Goal: Task Accomplishment & Management: Manage account settings

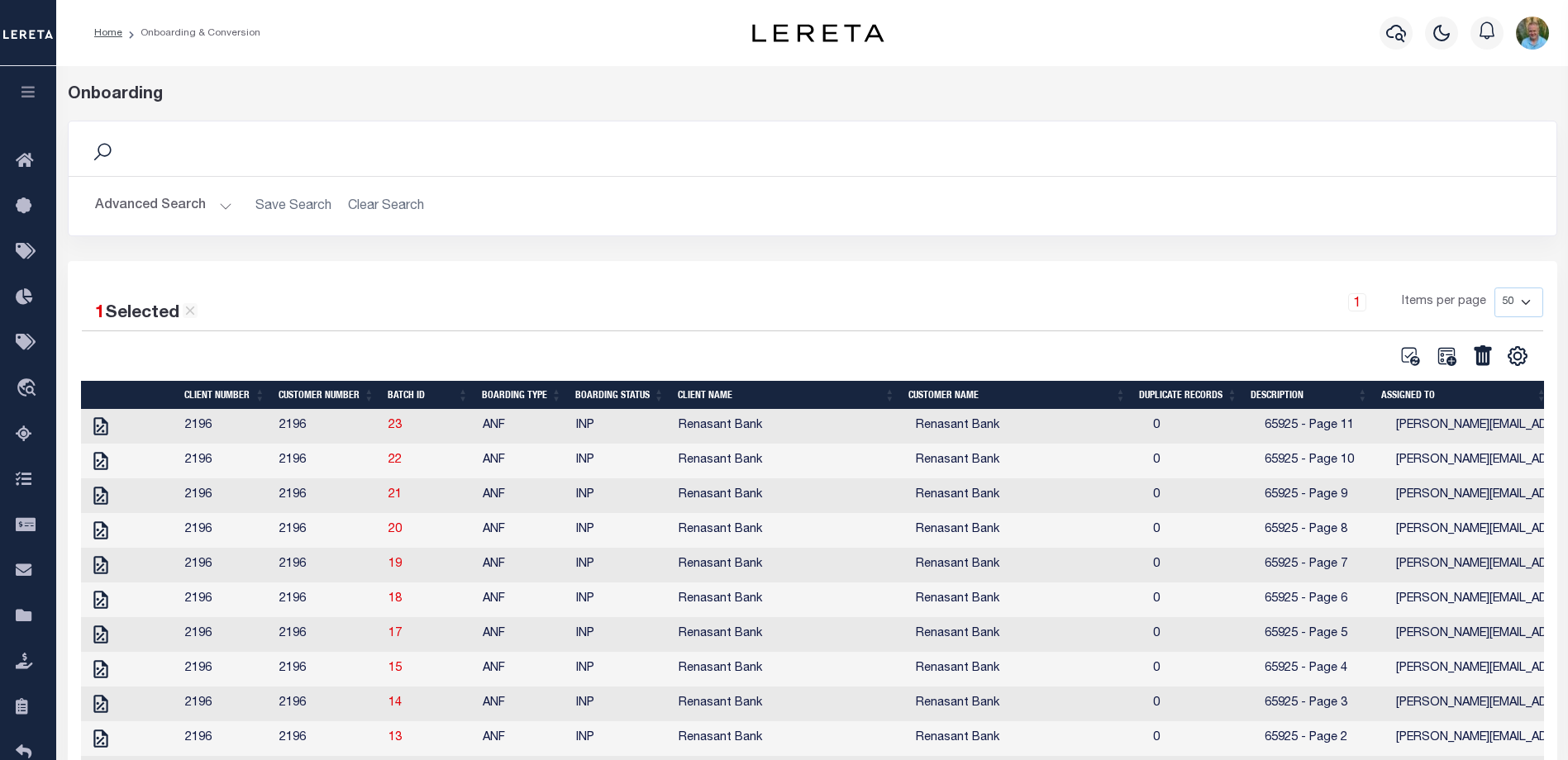
select select "50"
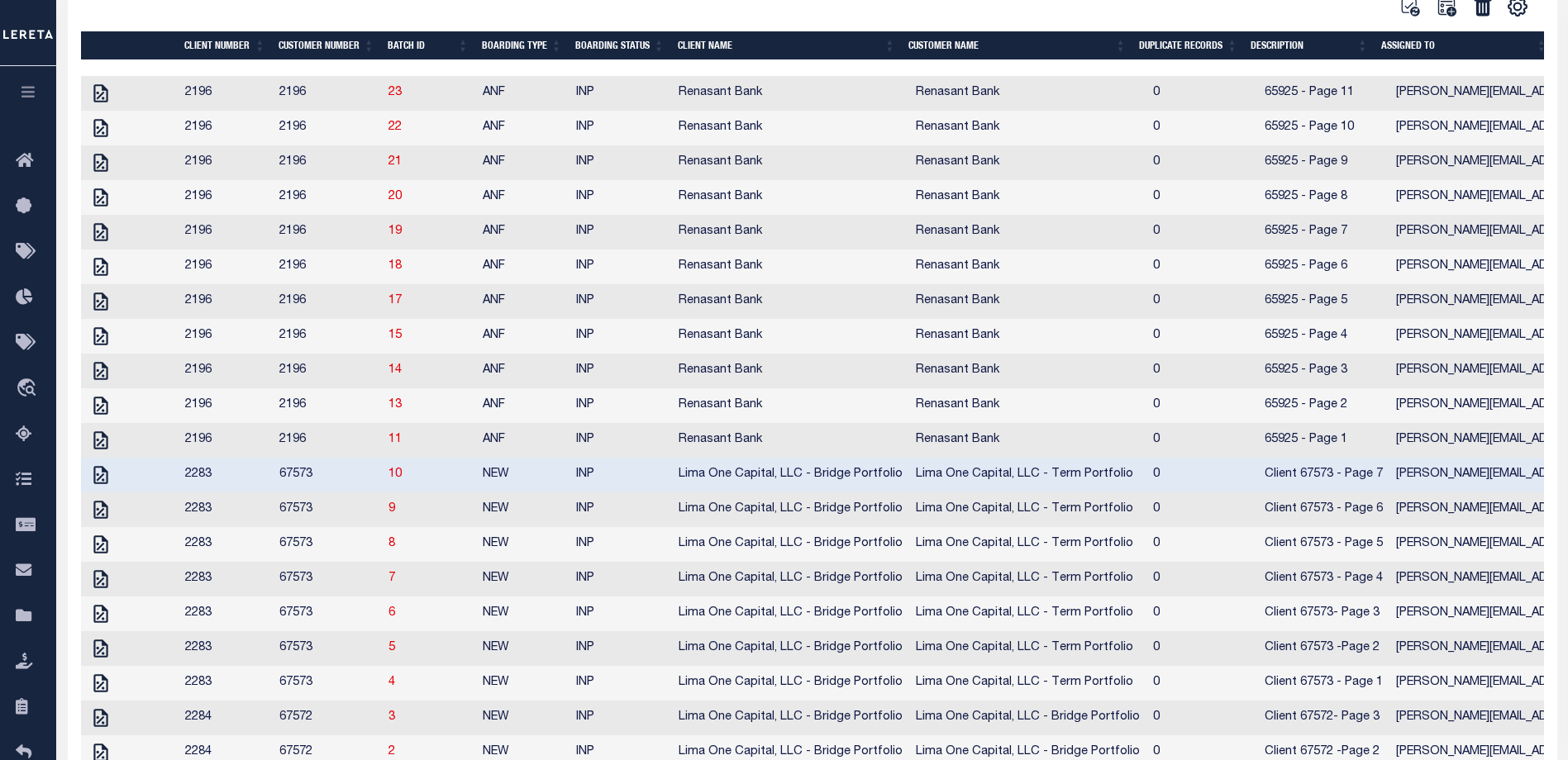
scroll to position [183, 0]
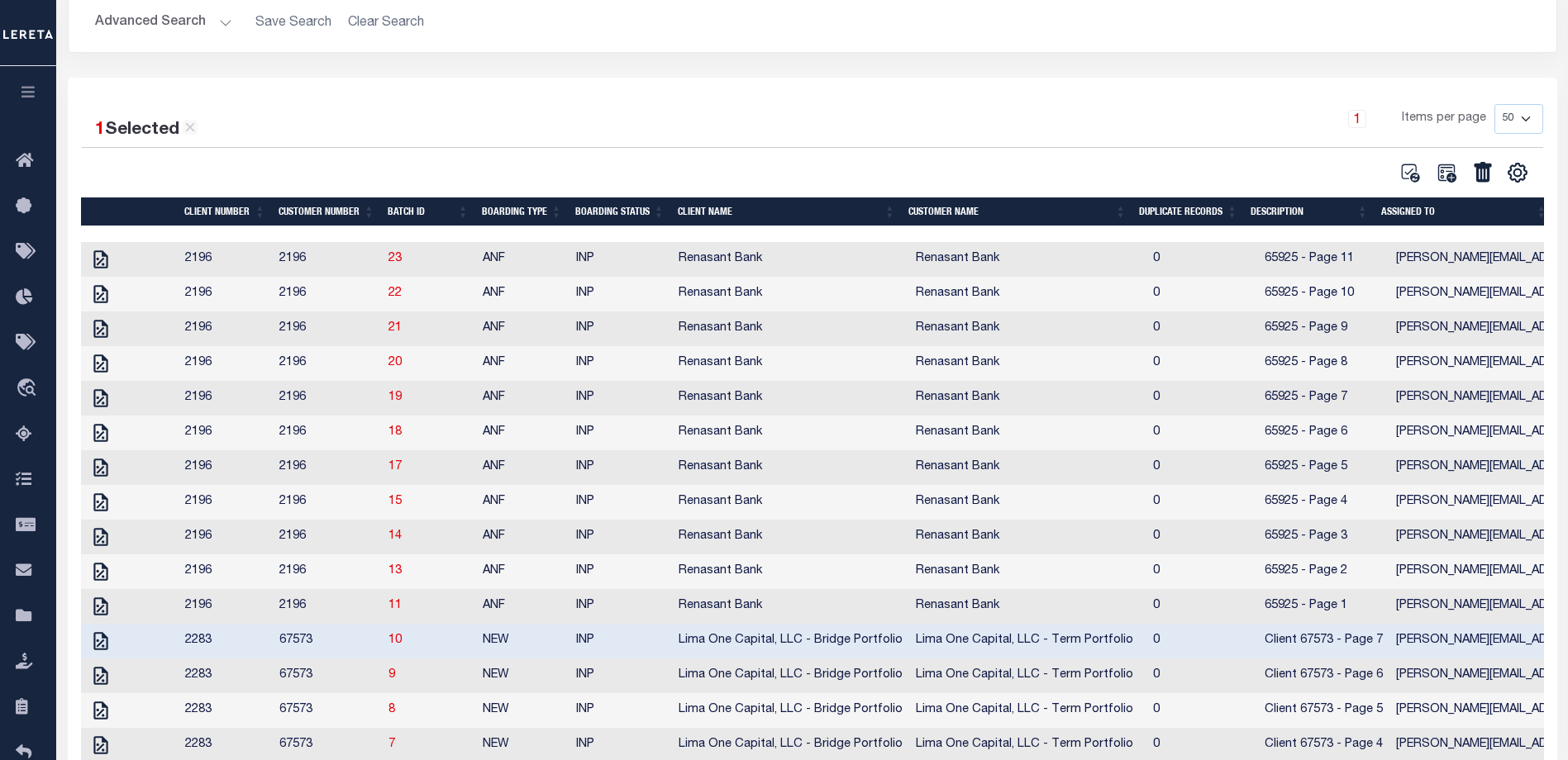
click at [35, 97] on icon "button" at bounding box center [28, 92] width 19 height 15
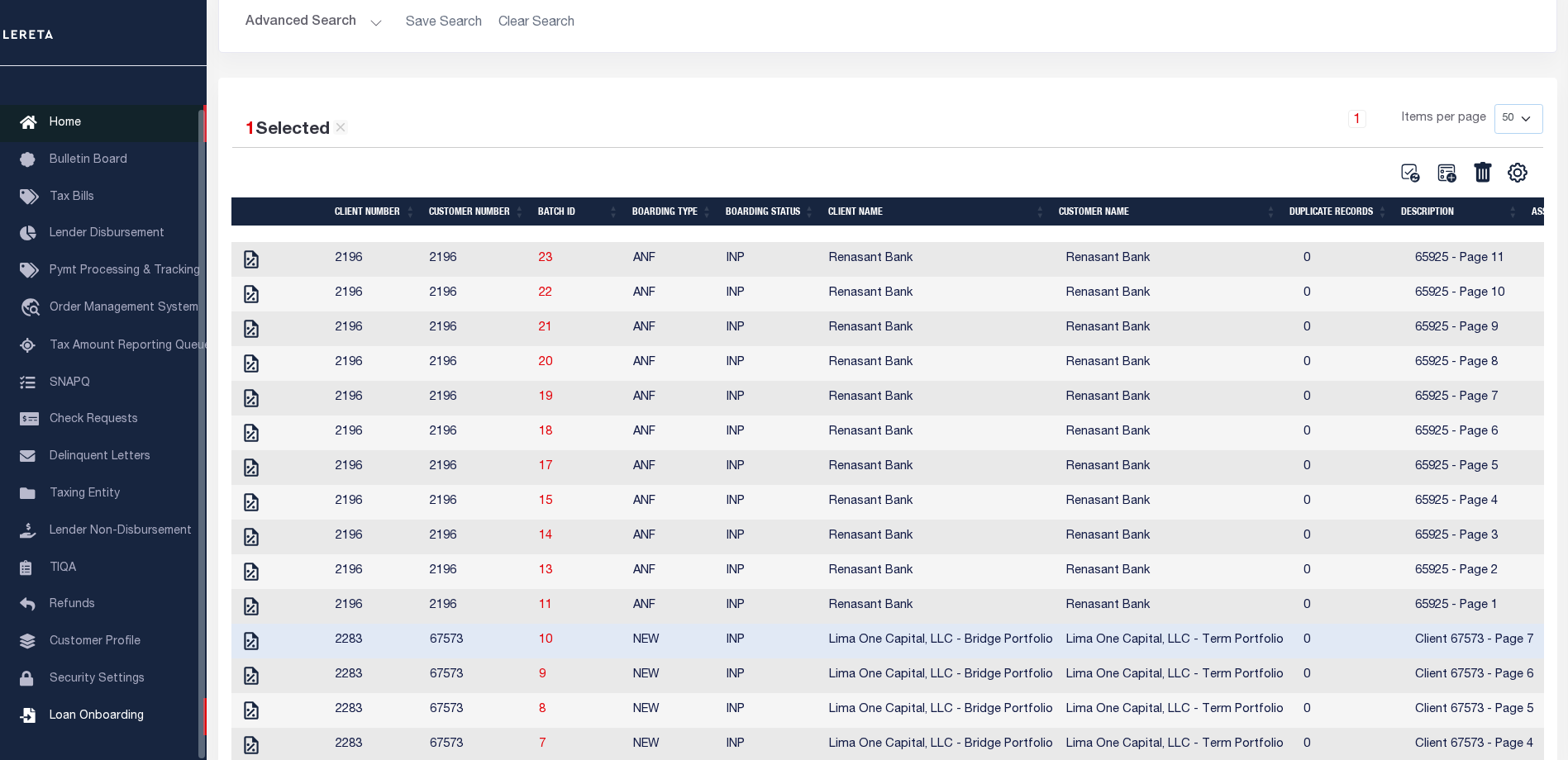
scroll to position [45, 0]
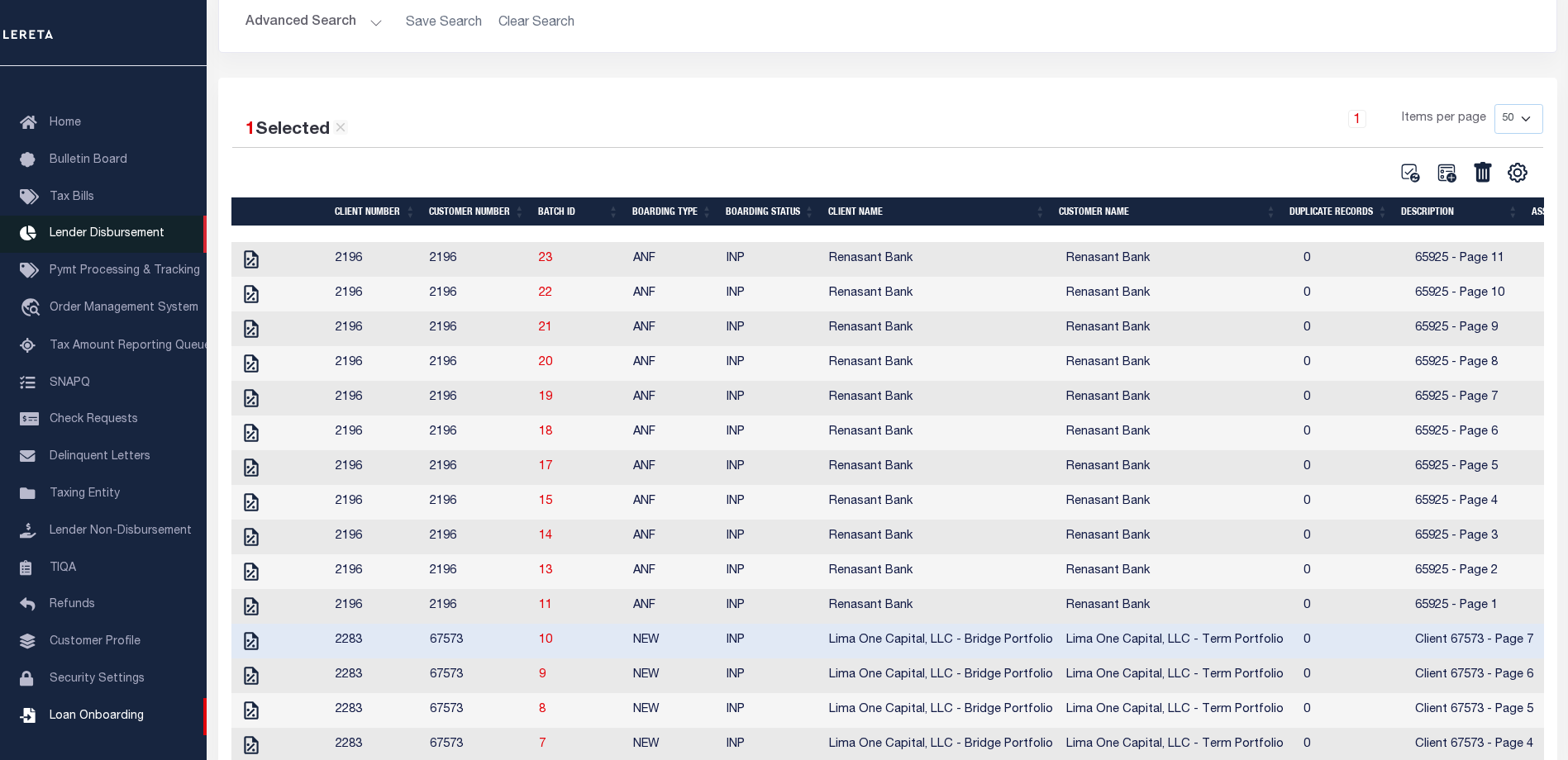
click at [113, 228] on span "Lender Disbursement" at bounding box center [106, 233] width 114 height 12
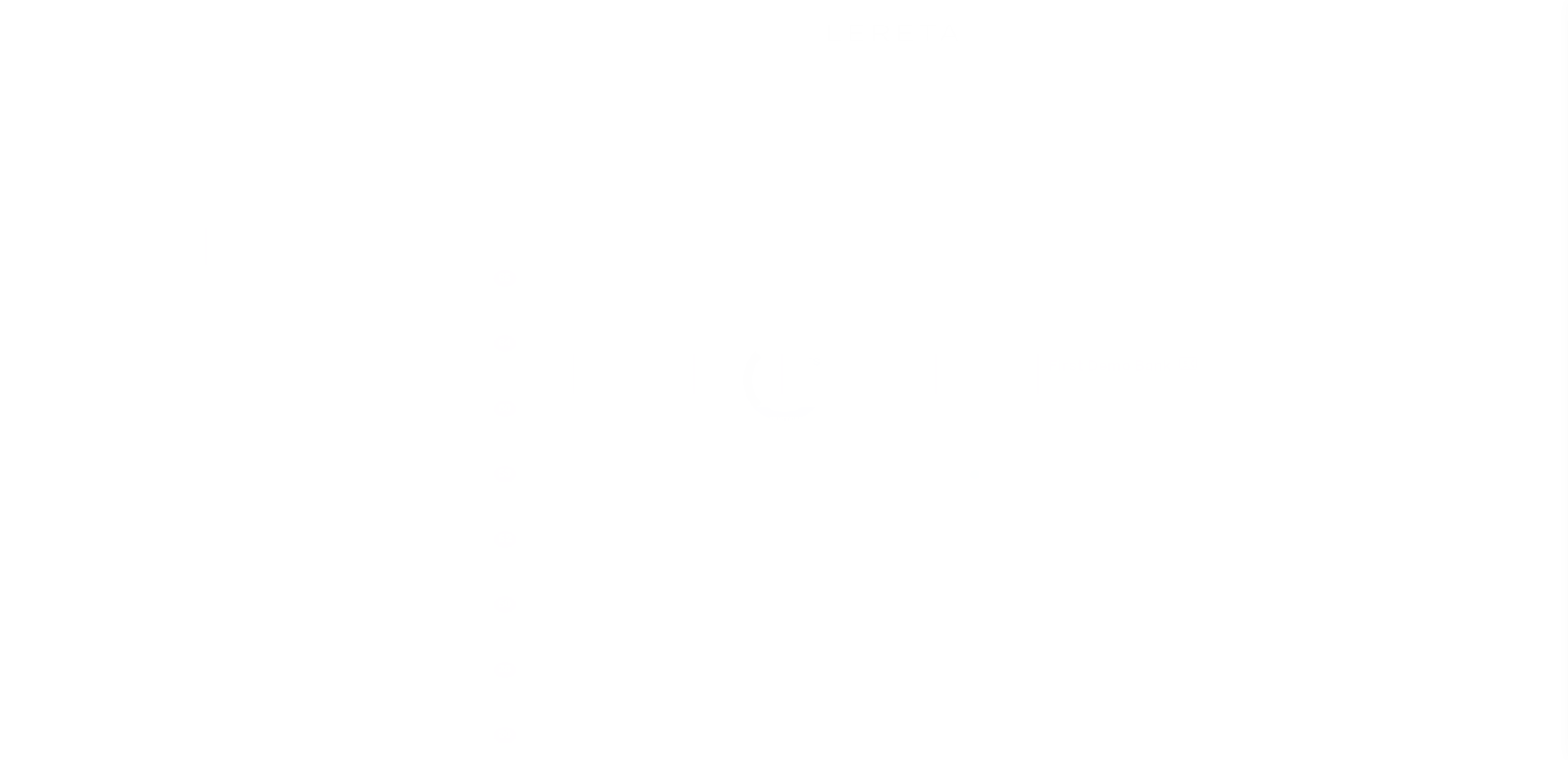
scroll to position [29, 0]
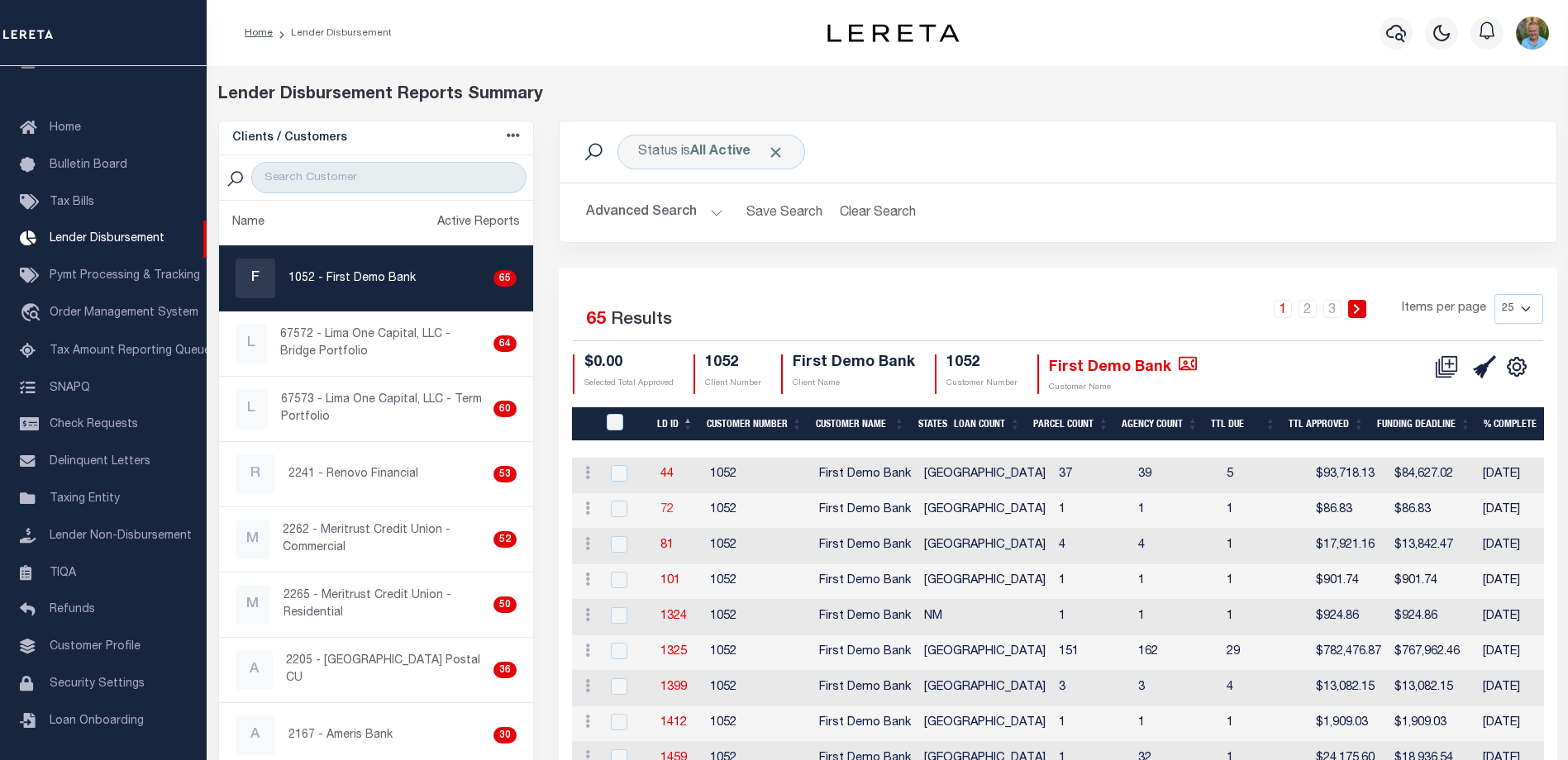
click at [668, 510] on link "72" at bounding box center [667, 509] width 13 height 12
checkbox input "true"
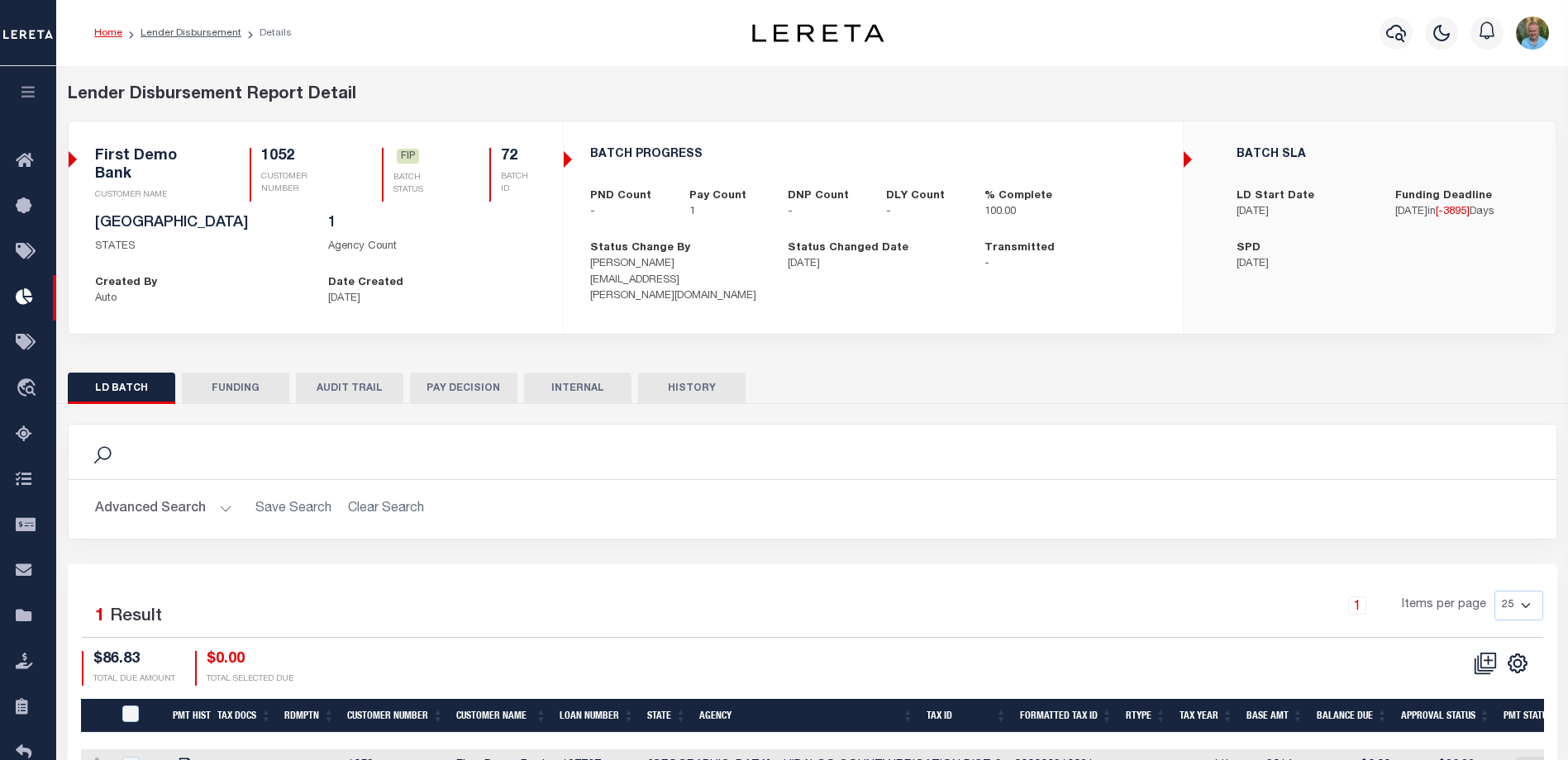
click at [243, 385] on button "FUNDING" at bounding box center [235, 388] width 107 height 31
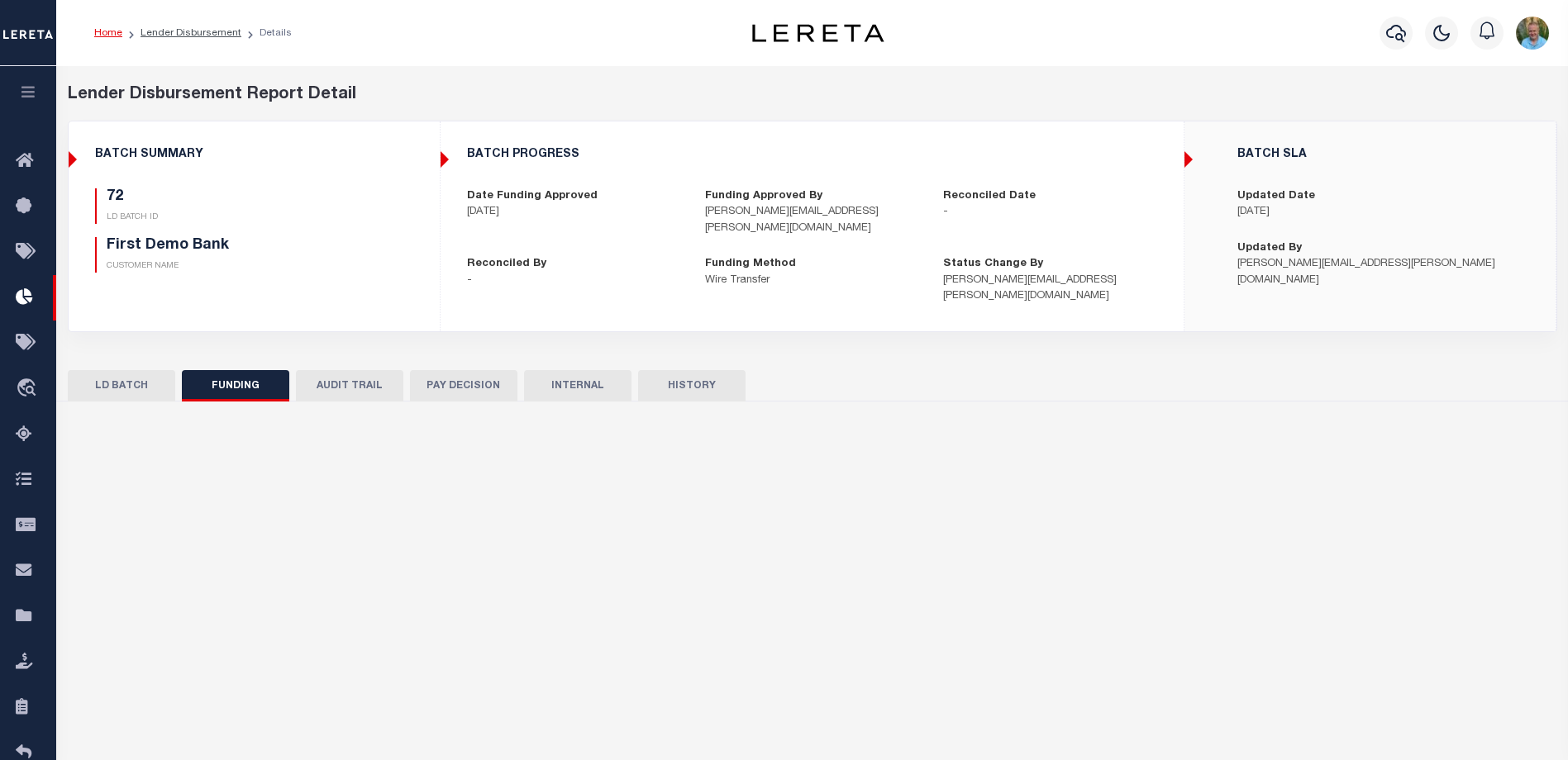
type input "$86.83"
type input "$0"
type input "12/12/2014"
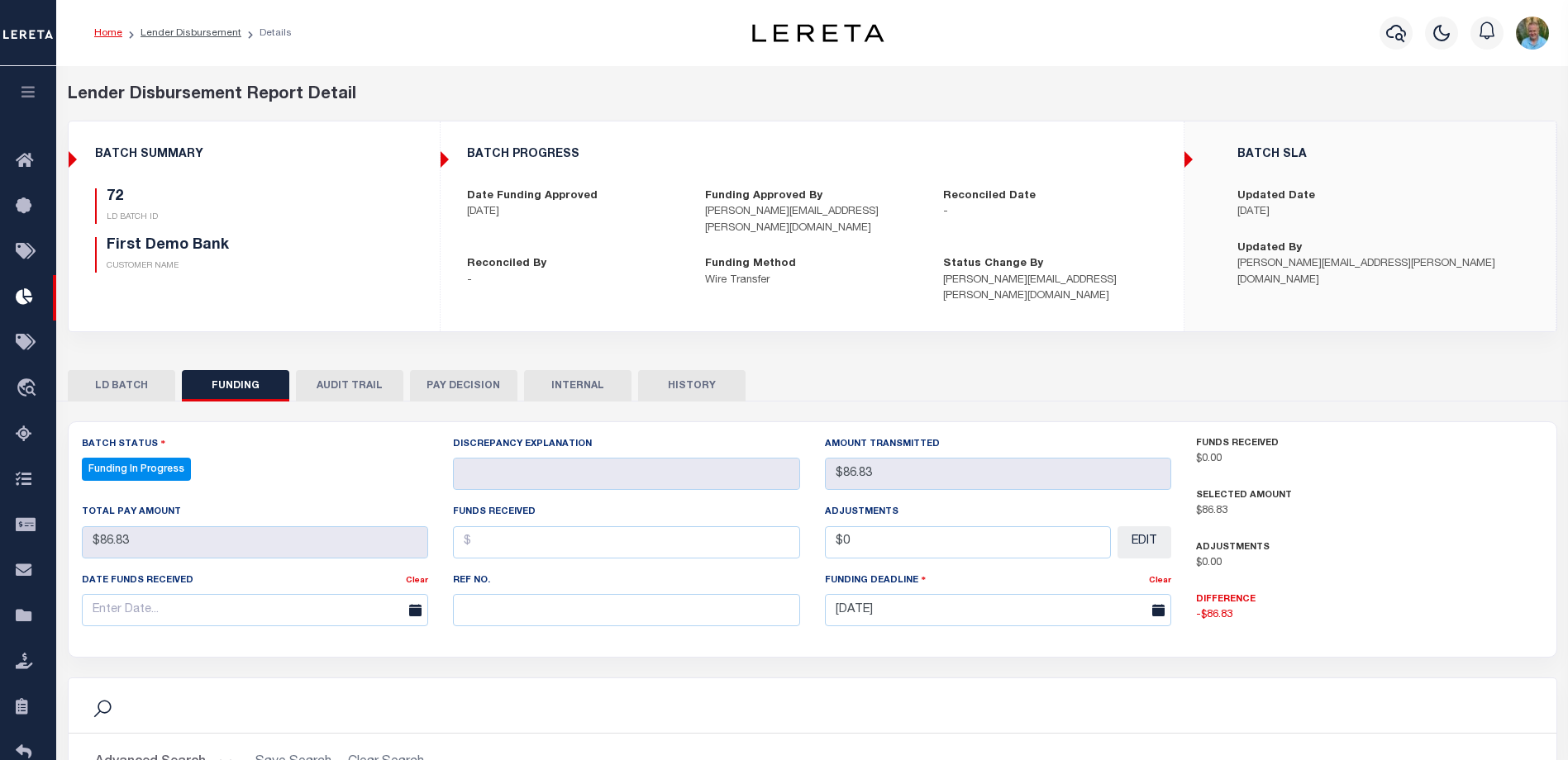
select select "100"
click at [340, 370] on button "AUDIT TRAIL" at bounding box center [349, 385] width 107 height 31
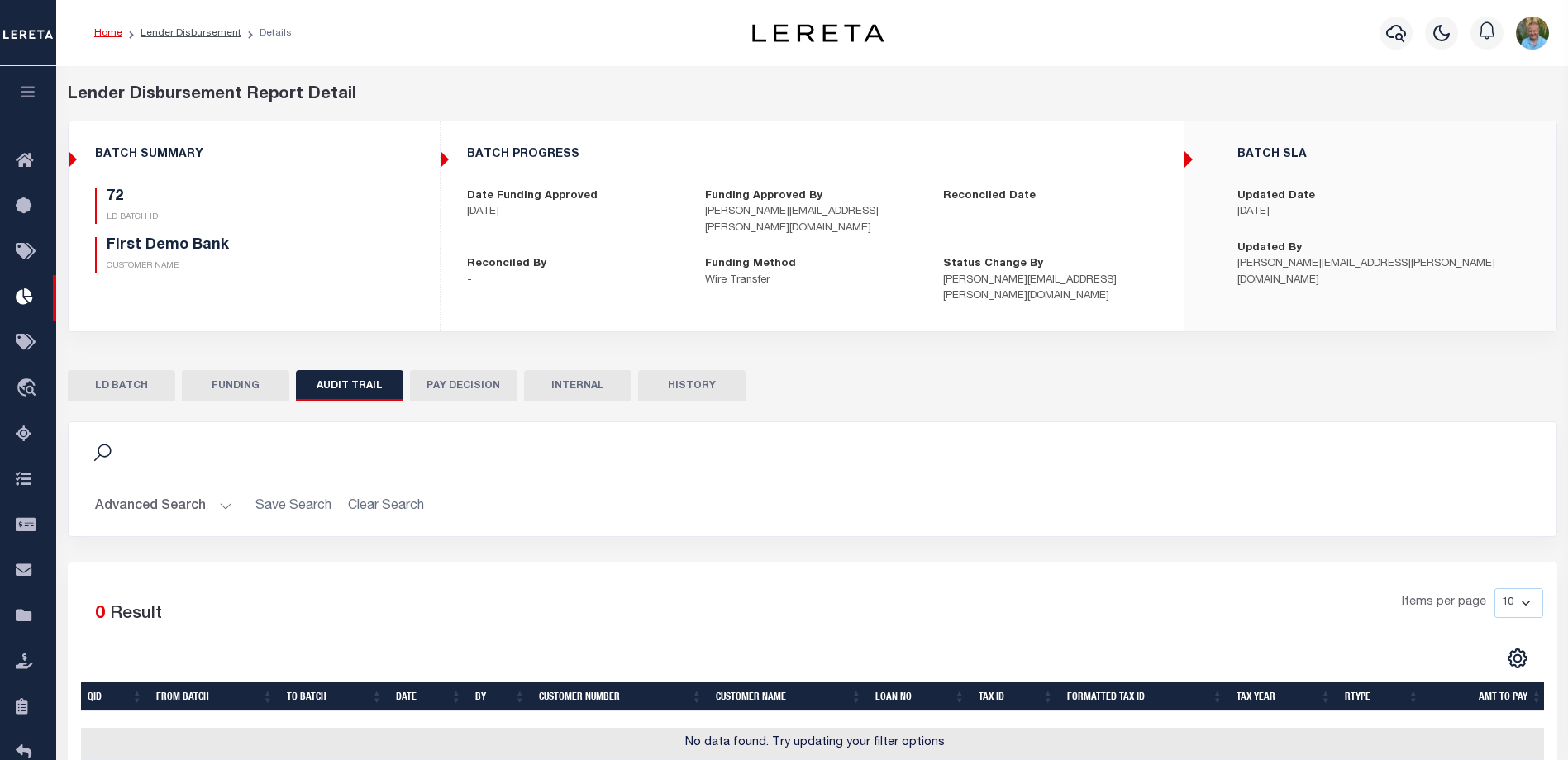
click at [481, 371] on button "PAY DECISION" at bounding box center [463, 385] width 107 height 31
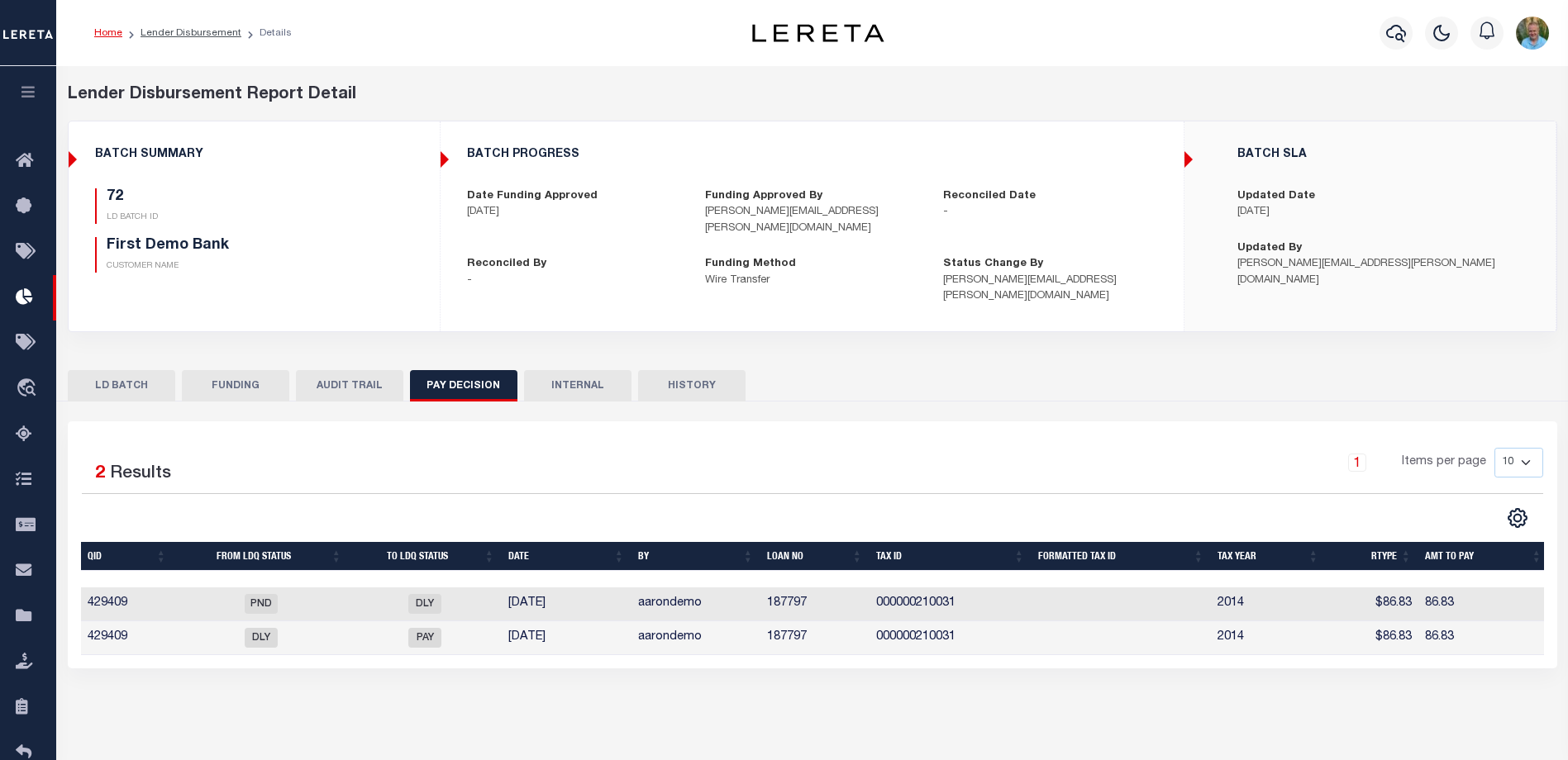
click at [128, 370] on button "LD BATCH" at bounding box center [121, 385] width 107 height 31
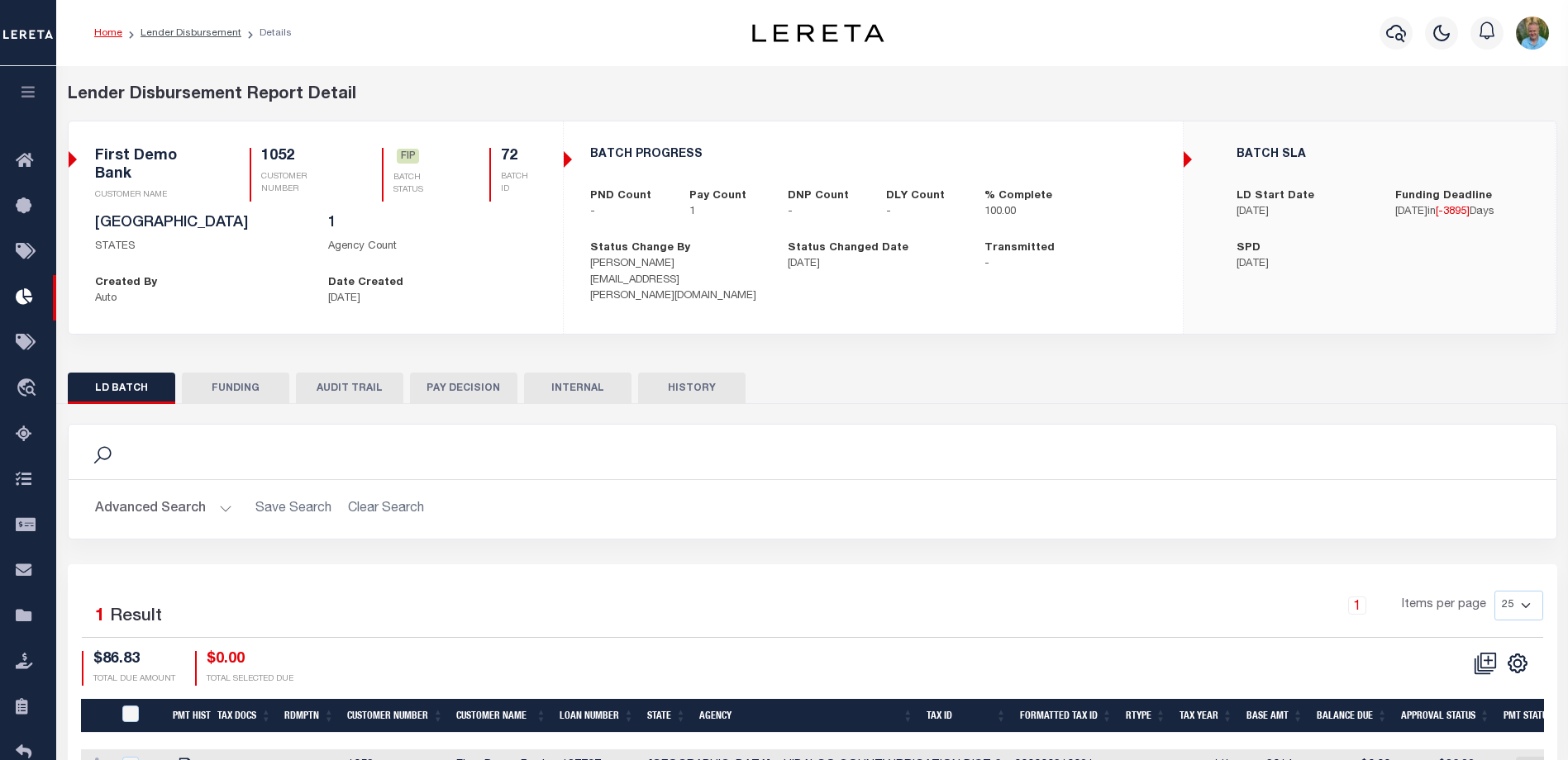
click at [30, 96] on icon "button" at bounding box center [28, 92] width 19 height 15
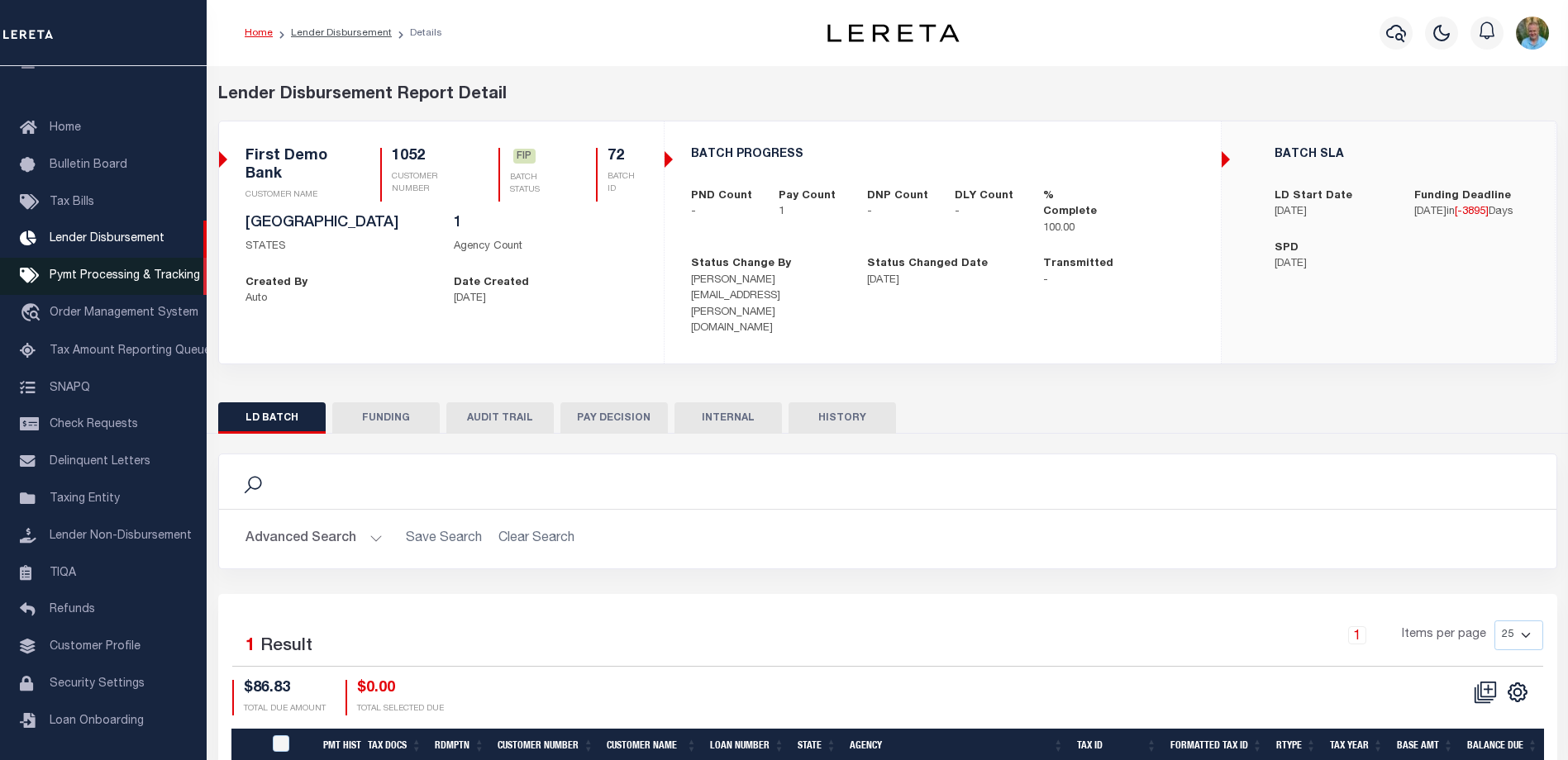
click at [88, 273] on span "Pymt Processing & Tracking" at bounding box center [125, 276] width 150 height 12
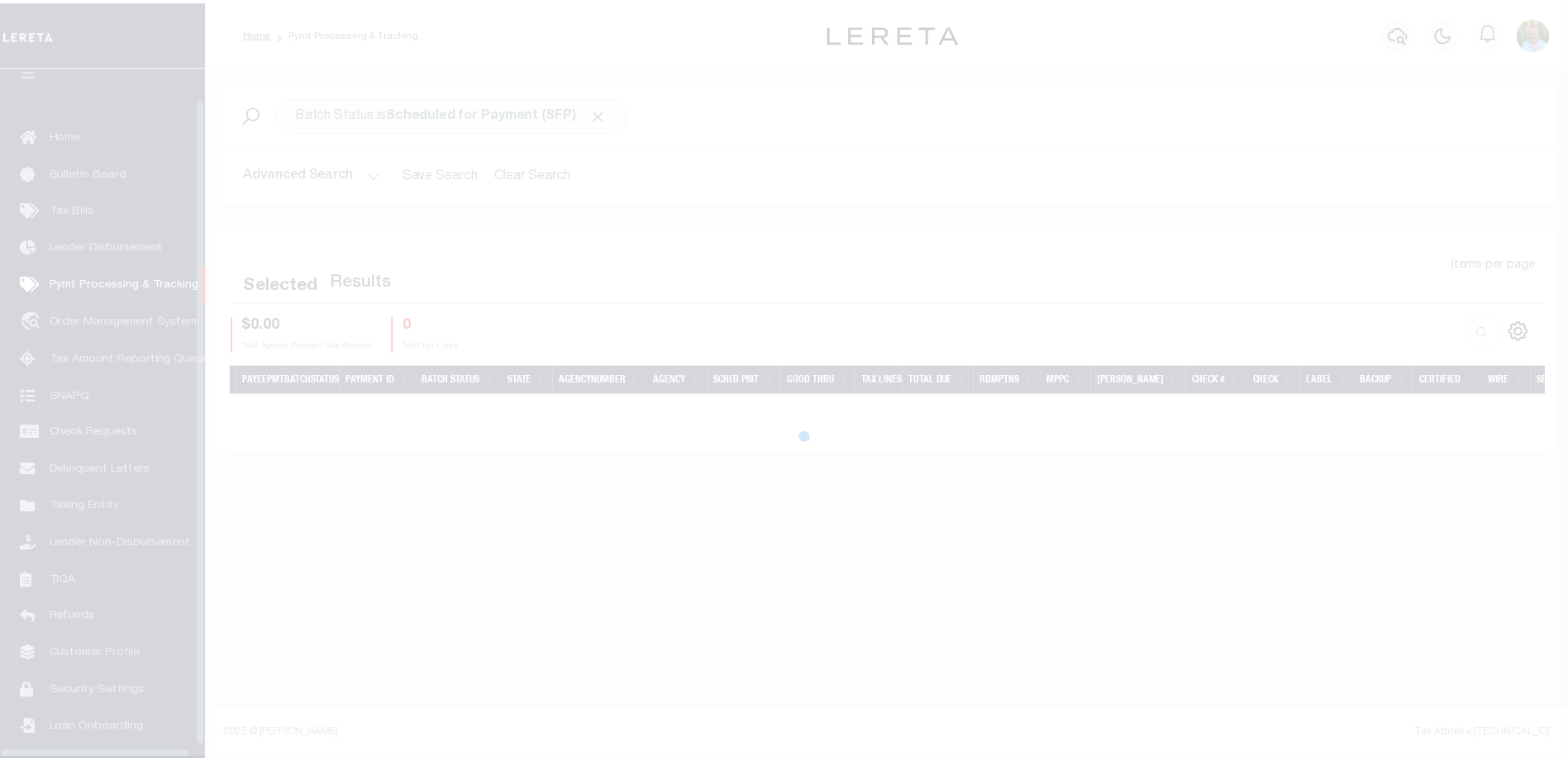
scroll to position [45, 0]
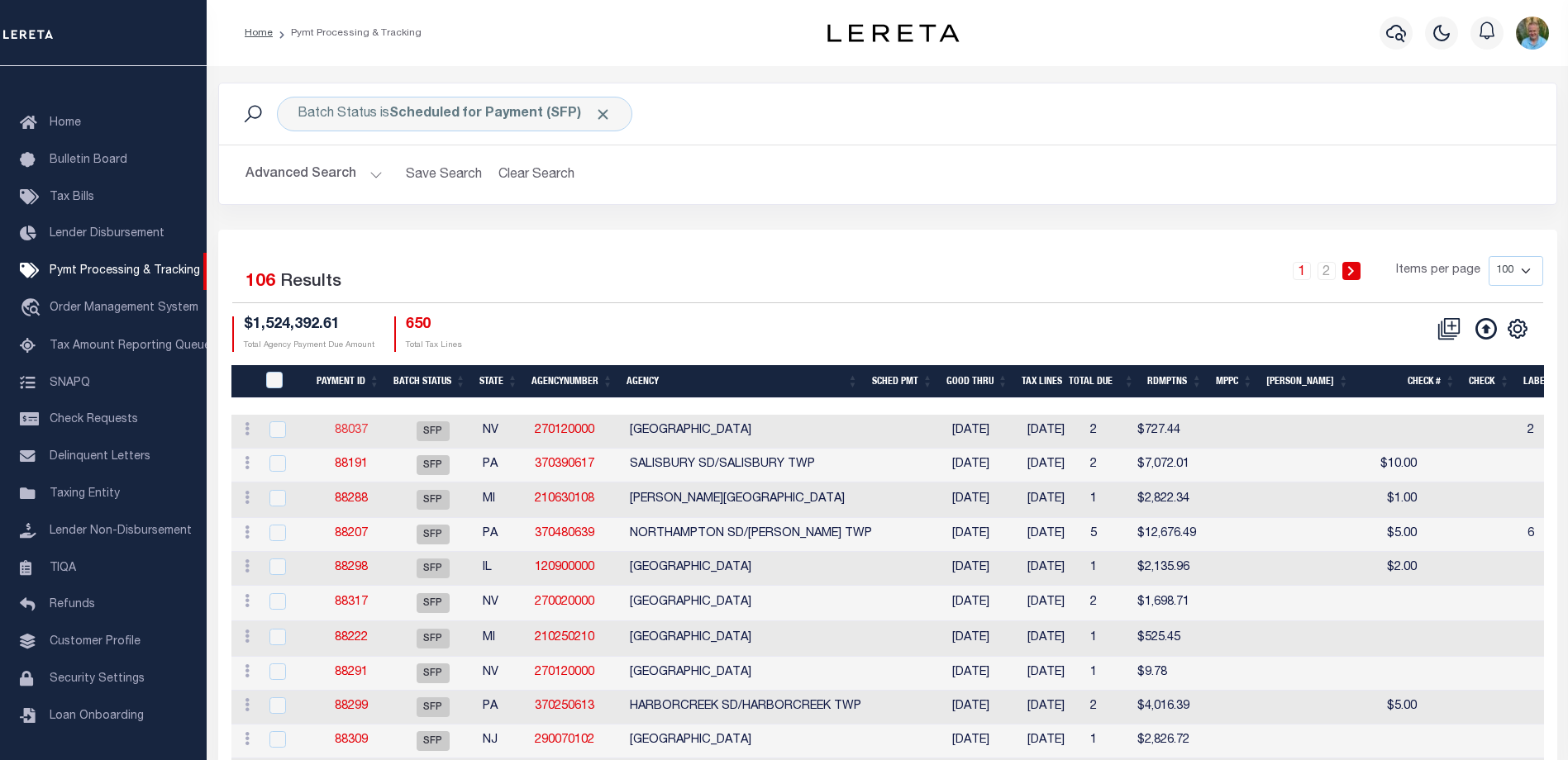
click at [345, 433] on link "88037" at bounding box center [351, 430] width 33 height 12
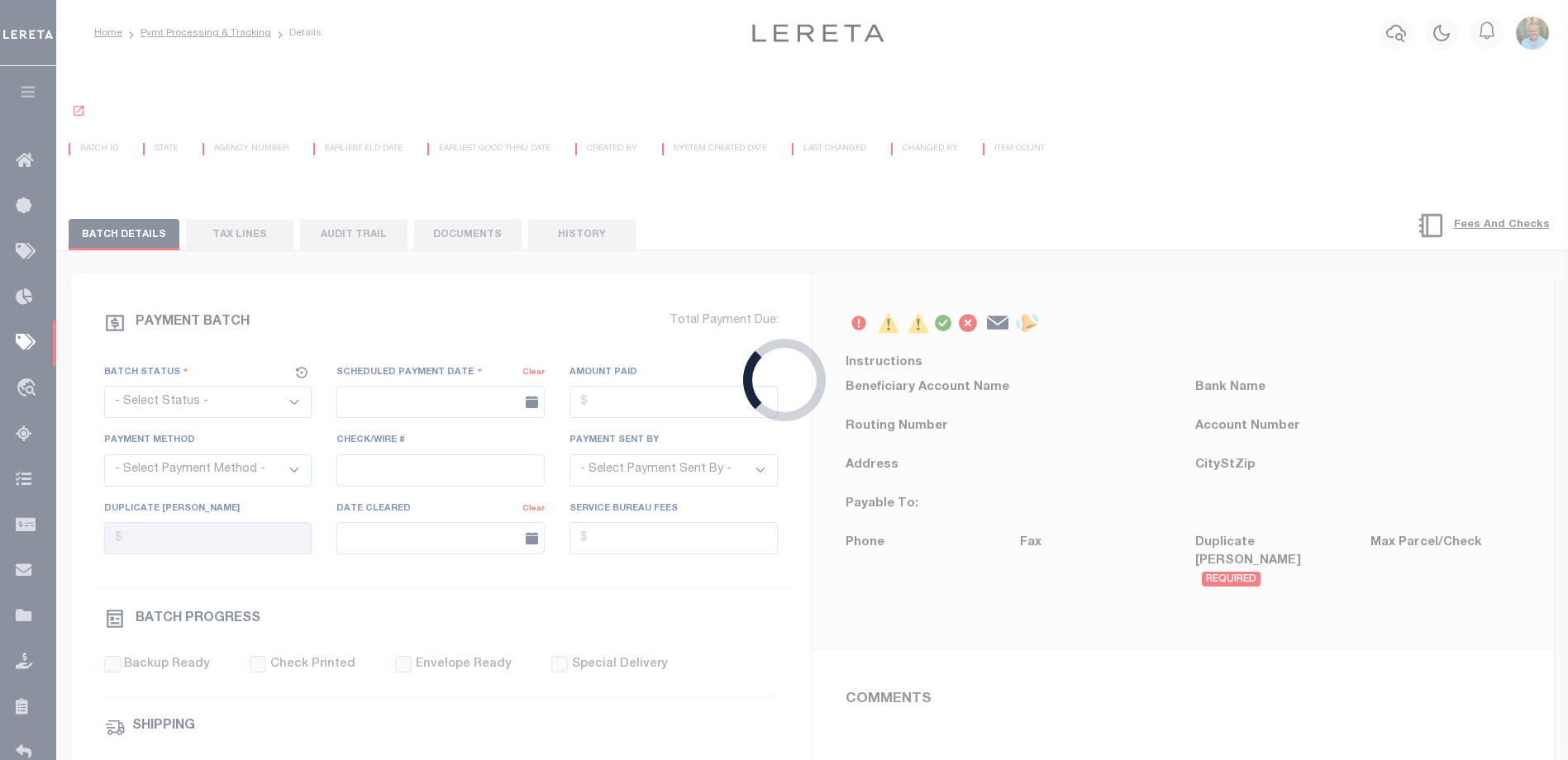
select select "SFP"
type input "08/06/2025"
type input "2"
type input "Matt"
type input "N"
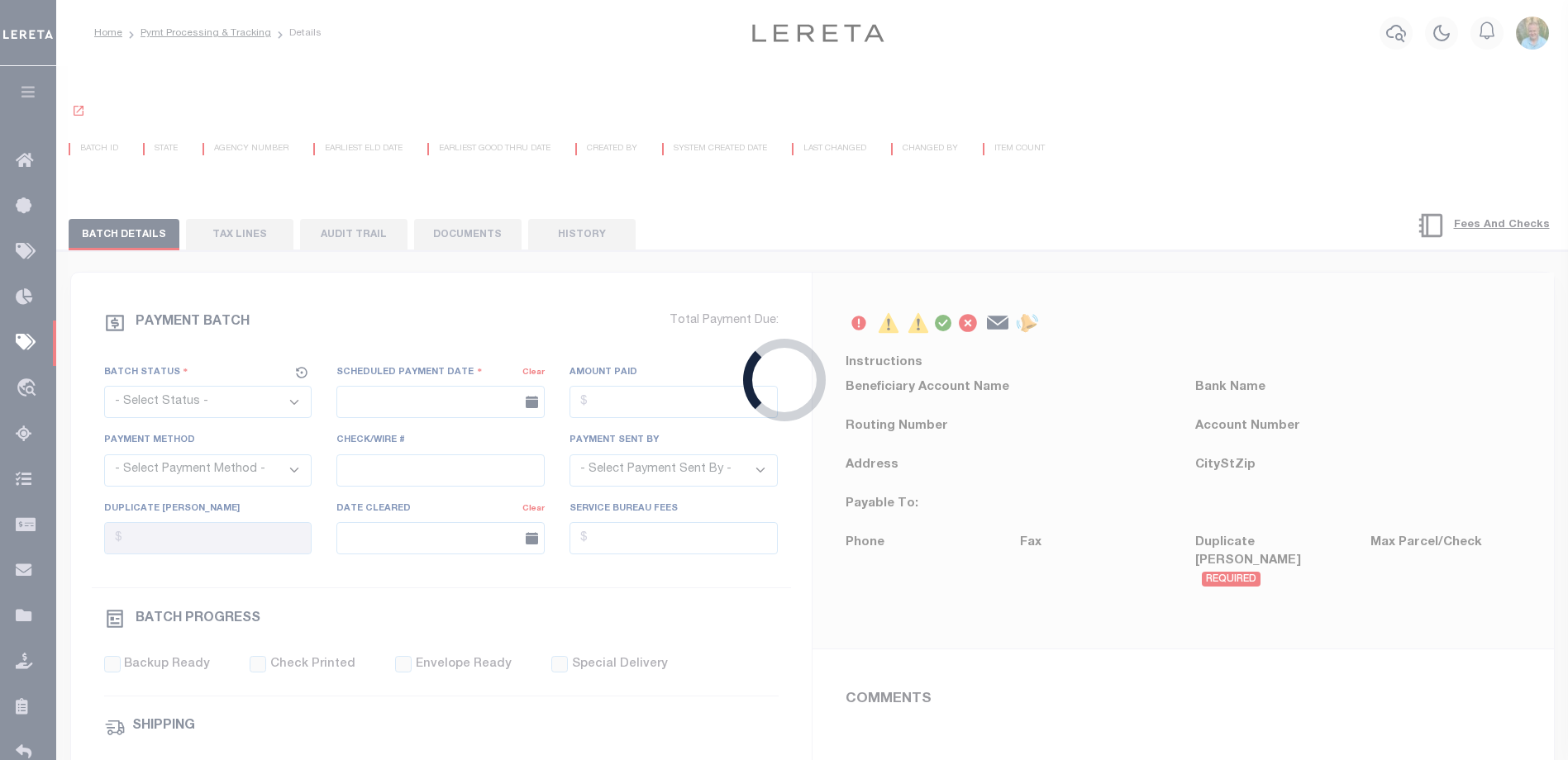
radio input "true"
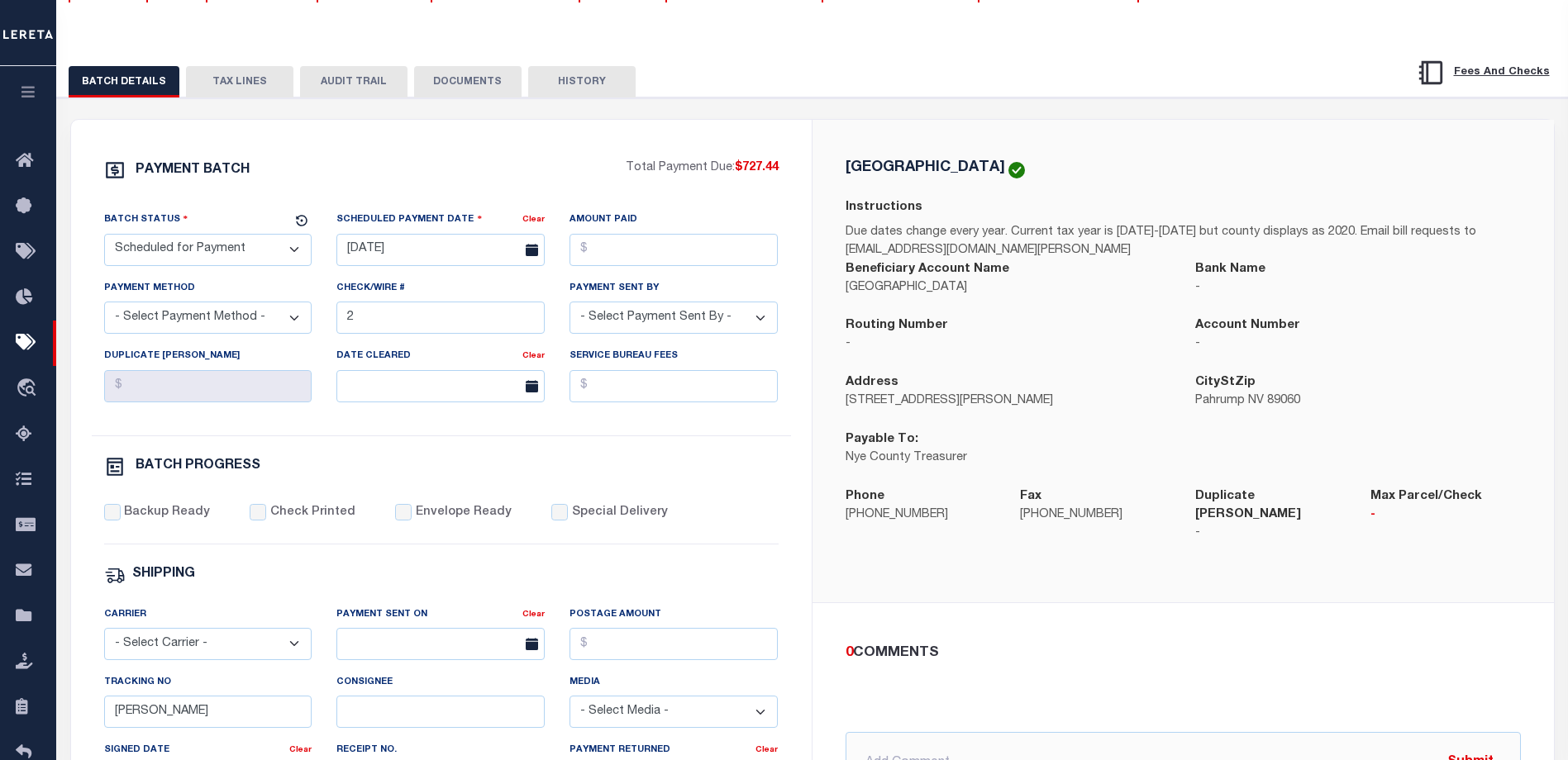
scroll to position [205, 0]
